Goal: Check status: Check status

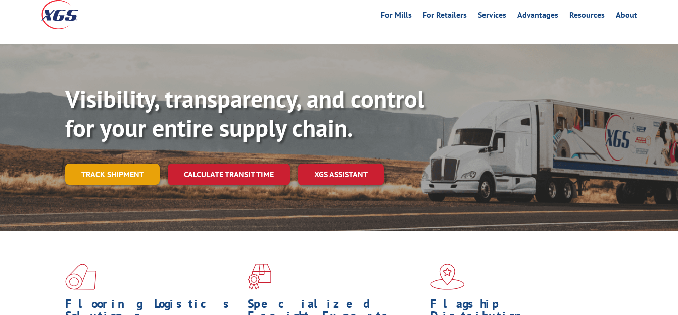
scroll to position [51, 0]
click at [128, 163] on link "Track shipment" at bounding box center [112, 173] width 94 height 21
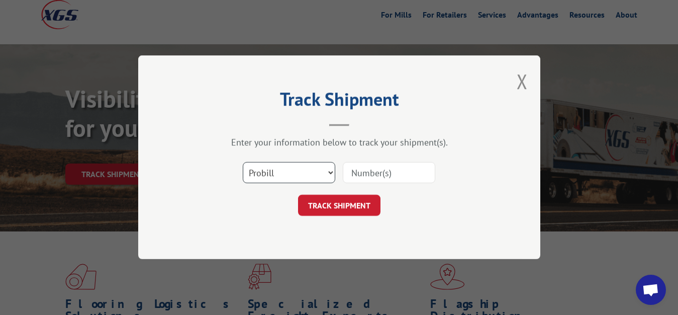
click at [243, 162] on select "Select category... Probill BOL PO" at bounding box center [289, 172] width 92 height 21
select select "bol"
click option "BOL" at bounding box center [0, 0] width 0 height 0
click at [348, 169] on input at bounding box center [389, 172] width 92 height 21
type input "7072135"
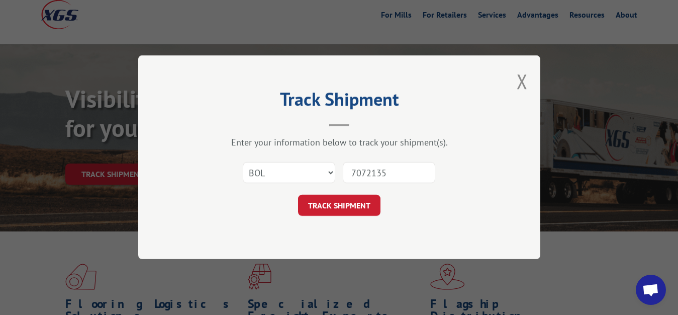
click button "TRACK SHIPMENT" at bounding box center [339, 205] width 82 height 21
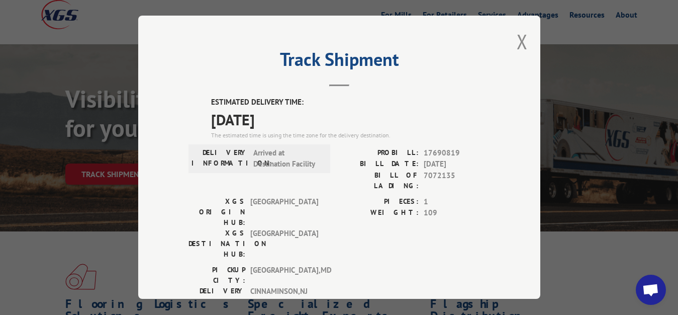
drag, startPoint x: 514, startPoint y: 38, endPoint x: 512, endPoint y: 48, distance: 9.8
click at [517, 39] on button "Close modal" at bounding box center [522, 41] width 11 height 27
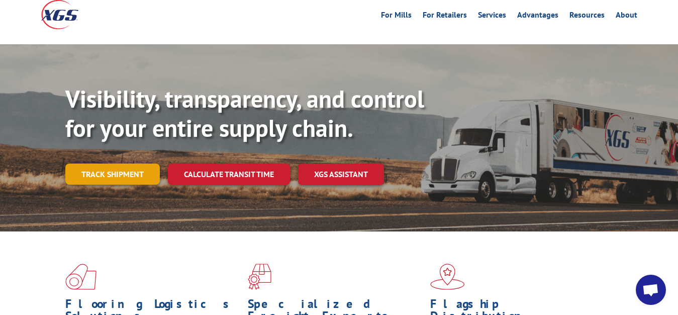
click at [146, 163] on link "Track shipment" at bounding box center [112, 173] width 94 height 21
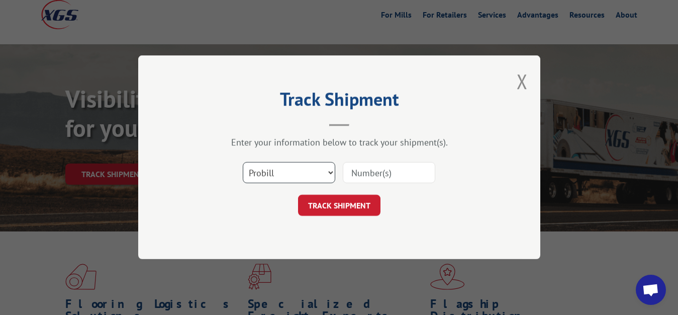
click at [243, 162] on select "Select category... Probill BOL PO" at bounding box center [289, 172] width 92 height 21
select select "bol"
click option "BOL" at bounding box center [0, 0] width 0 height 0
drag, startPoint x: 363, startPoint y: 176, endPoint x: 371, endPoint y: 106, distance: 70.8
click at [365, 167] on input at bounding box center [389, 172] width 92 height 21
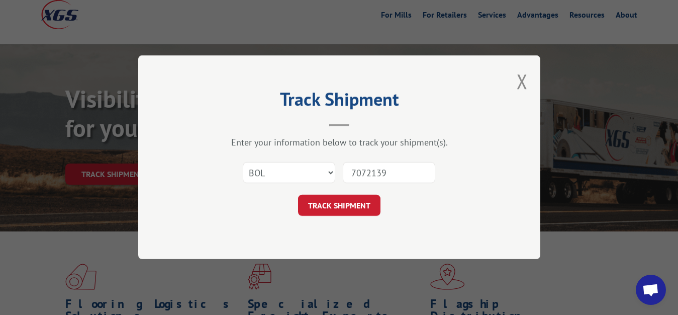
type input "7072139"
click button "TRACK SHIPMENT" at bounding box center [339, 205] width 82 height 21
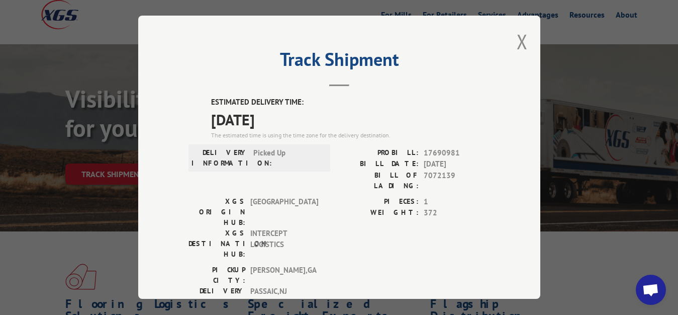
drag, startPoint x: 512, startPoint y: 36, endPoint x: 511, endPoint y: 43, distance: 7.1
click at [517, 39] on button "Close modal" at bounding box center [522, 41] width 11 height 27
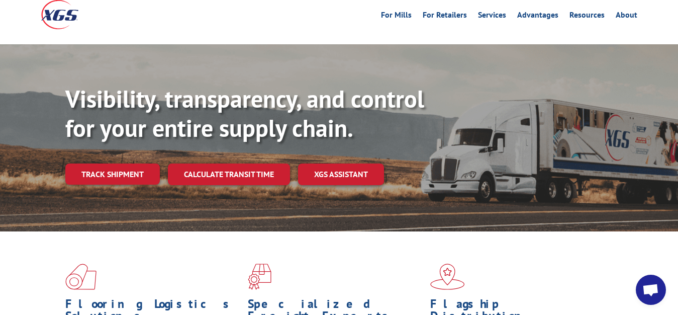
click at [74, 163] on link "Track shipment" at bounding box center [112, 173] width 94 height 21
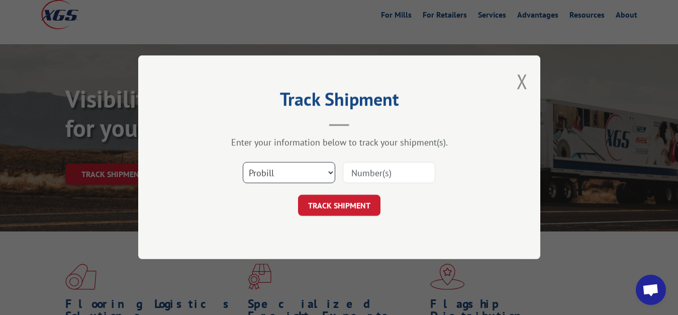
click at [243, 162] on select "Select category... Probill BOL PO" at bounding box center [289, 172] width 92 height 21
select select "bol"
click option "BOL" at bounding box center [0, 0] width 0 height 0
drag, startPoint x: 366, startPoint y: 169, endPoint x: 382, endPoint y: 91, distance: 78.9
click at [366, 164] on input at bounding box center [389, 172] width 92 height 21
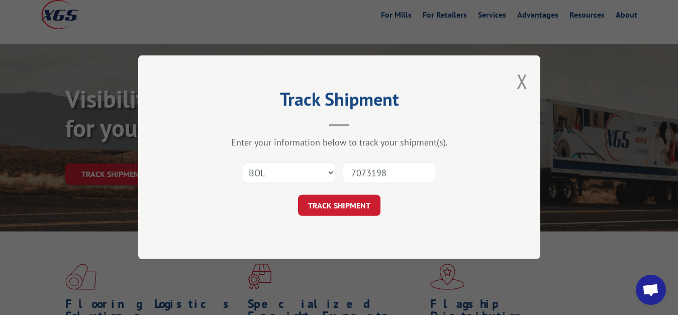
type input "7073198"
click button "TRACK SHIPMENT" at bounding box center [339, 205] width 82 height 21
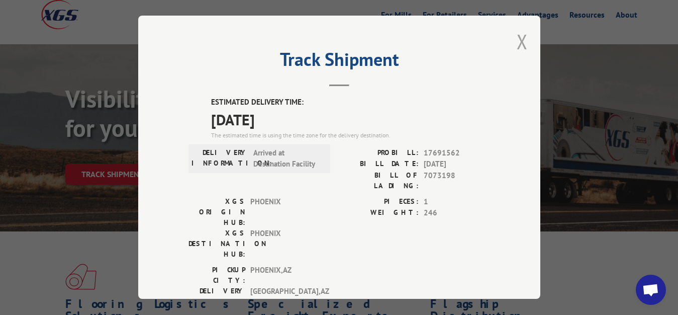
click at [517, 37] on button "Close modal" at bounding box center [522, 41] width 11 height 27
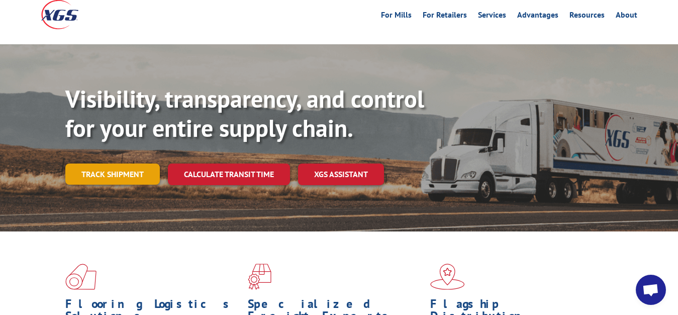
click at [126, 163] on link "Track shipment" at bounding box center [112, 173] width 94 height 21
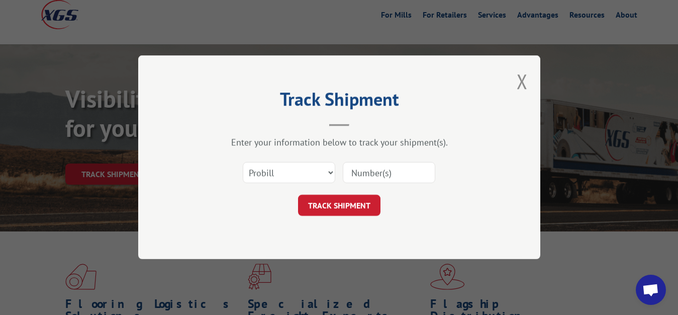
click at [288, 161] on div "Select category... Probill BOL PO" at bounding box center [288, 172] width 91 height 23
click at [243, 162] on select "Select category... Probill BOL PO" at bounding box center [289, 172] width 92 height 21
select select "bol"
click option "BOL" at bounding box center [0, 0] width 0 height 0
drag, startPoint x: 360, startPoint y: 182, endPoint x: 366, endPoint y: 125, distance: 58.1
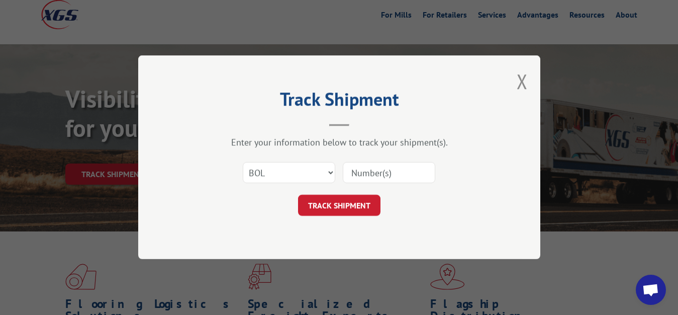
click at [360, 181] on input at bounding box center [389, 172] width 92 height 21
type input "7072542"
click button "TRACK SHIPMENT" at bounding box center [339, 205] width 82 height 21
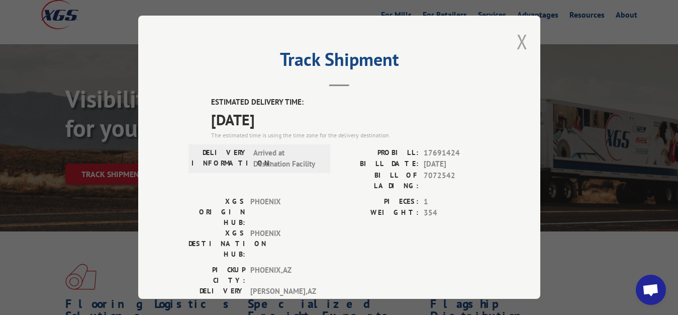
click at [517, 40] on button "Close modal" at bounding box center [522, 41] width 11 height 27
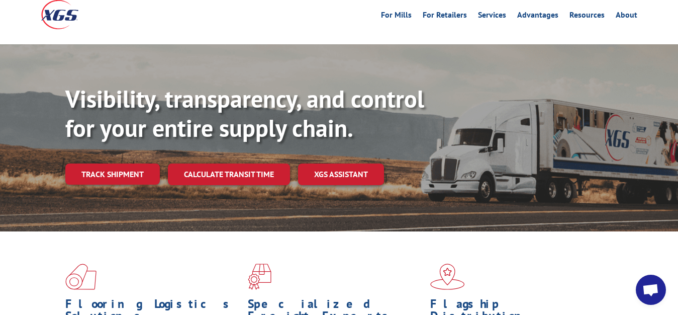
click at [110, 163] on link "Track shipment" at bounding box center [112, 173] width 94 height 21
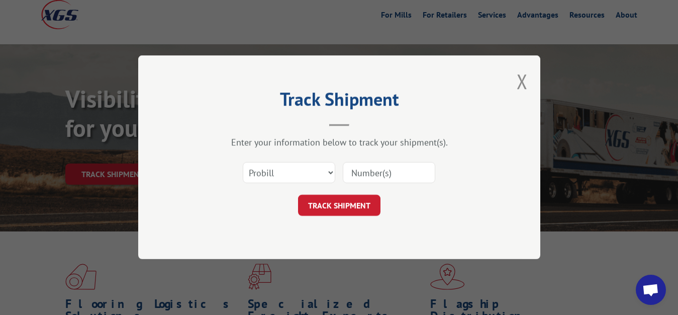
click at [303, 160] on div "Select category... Probill BOL PO" at bounding box center [339, 172] width 302 height 33
click at [243, 162] on select "Select category... Probill BOL PO" at bounding box center [289, 172] width 92 height 21
select select "bol"
click option "BOL" at bounding box center [0, 0] width 0 height 0
click at [355, 168] on input at bounding box center [389, 172] width 92 height 21
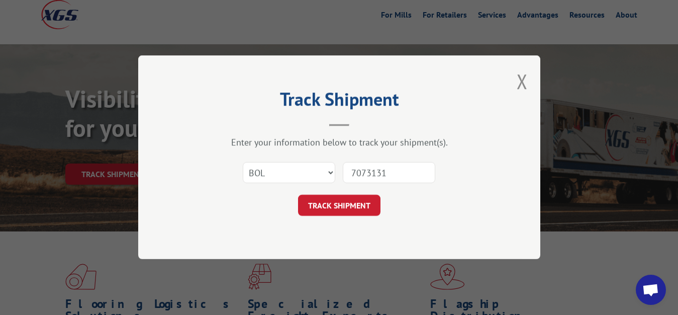
type input "7073131"
click button "TRACK SHIPMENT" at bounding box center [339, 205] width 82 height 21
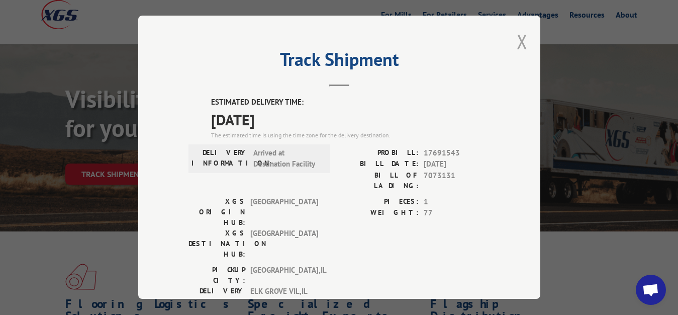
click at [517, 37] on button "Close modal" at bounding box center [522, 41] width 11 height 27
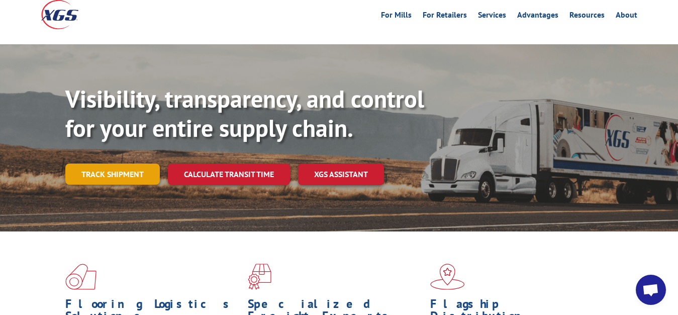
click at [98, 163] on link "Track shipment" at bounding box center [112, 173] width 94 height 21
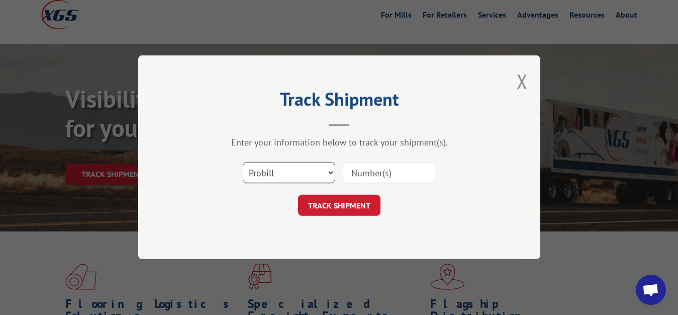
click at [243, 162] on select "Select category... Probill BOL PO" at bounding box center [289, 172] width 92 height 21
select select "bol"
click option "BOL" at bounding box center [0, 0] width 0 height 0
drag, startPoint x: 363, startPoint y: 178, endPoint x: 374, endPoint y: 123, distance: 56.4
click at [363, 177] on input at bounding box center [389, 172] width 92 height 21
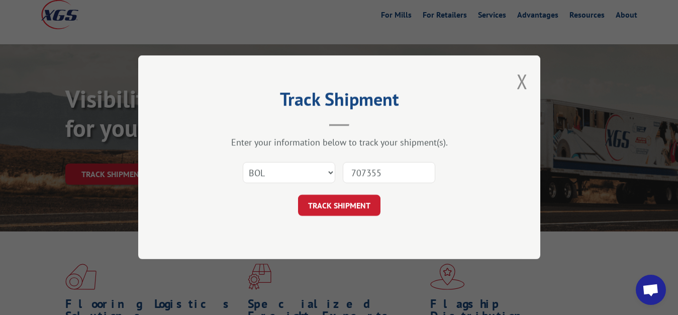
type input "7073558"
click button "TRACK SHIPMENT" at bounding box center [339, 205] width 82 height 21
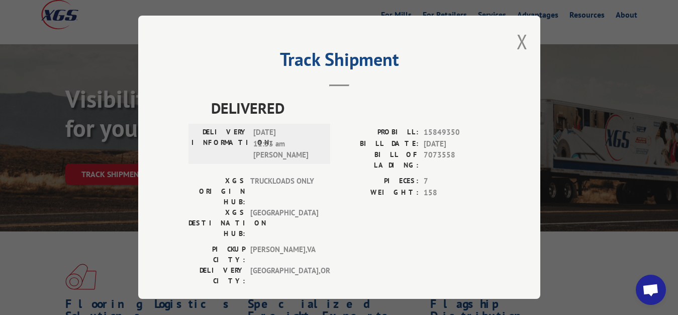
drag, startPoint x: 521, startPoint y: 39, endPoint x: 510, endPoint y: 54, distance: 18.6
click at [521, 40] on button "Close modal" at bounding box center [522, 41] width 11 height 27
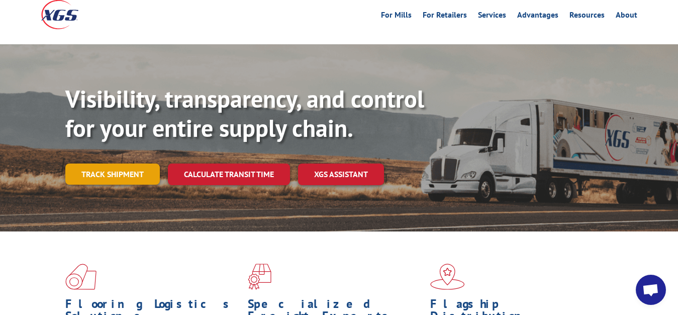
click at [119, 163] on link "Track shipment" at bounding box center [112, 173] width 94 height 21
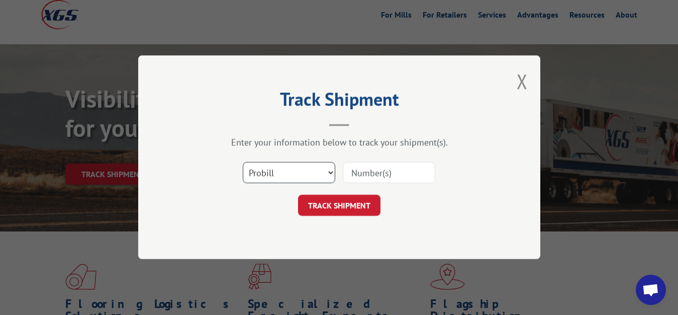
drag, startPoint x: 306, startPoint y: 173, endPoint x: 305, endPoint y: 180, distance: 6.6
click at [243, 162] on select "Select category... Probill BOL PO" at bounding box center [289, 172] width 92 height 21
select select "bol"
click option "BOL" at bounding box center [0, 0] width 0 height 0
drag, startPoint x: 370, startPoint y: 174, endPoint x: 375, endPoint y: 142, distance: 32.5
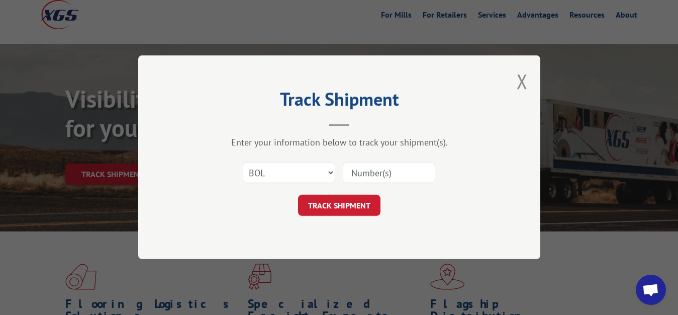
click at [371, 169] on input at bounding box center [389, 172] width 92 height 21
